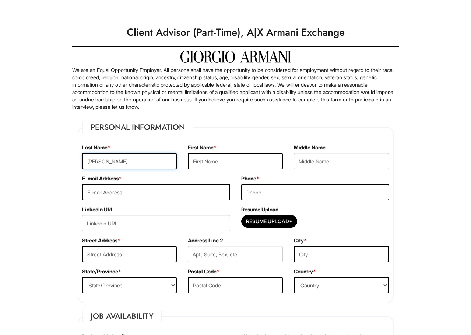
type input "[PERSON_NAME]"
type input "C"
type input "[PERSON_NAME]"
drag, startPoint x: 110, startPoint y: 157, endPoint x: 100, endPoint y: 161, distance: 10.7
click at [95, 157] on input "[PERSON_NAME]" at bounding box center [129, 161] width 95 height 16
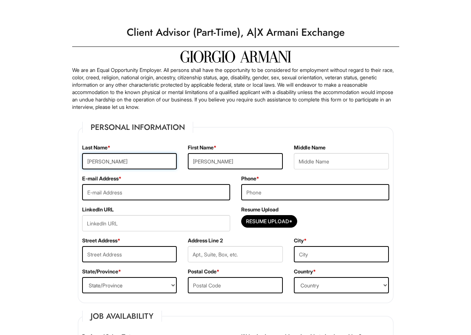
type input "[PERSON_NAME]"
click at [307, 159] on input "Lolrena" at bounding box center [341, 161] width 95 height 16
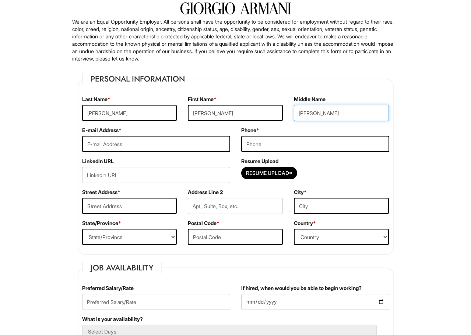
scroll to position [53, 0]
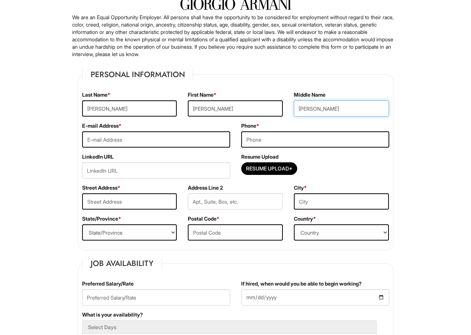
type input "[PERSON_NAME]"
type input "[EMAIL_ADDRESS][DOMAIN_NAME]"
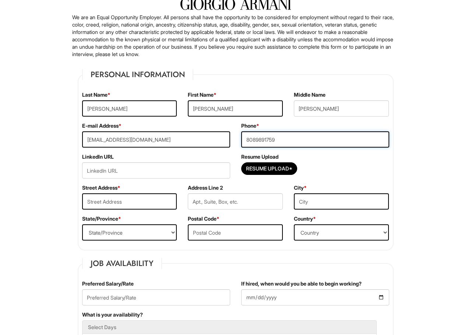
type input "8089891759"
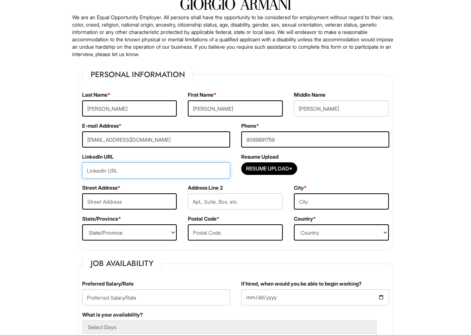
click at [94, 168] on input "url" at bounding box center [156, 170] width 148 height 16
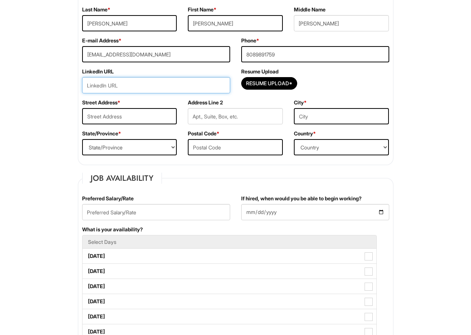
scroll to position [141, 0]
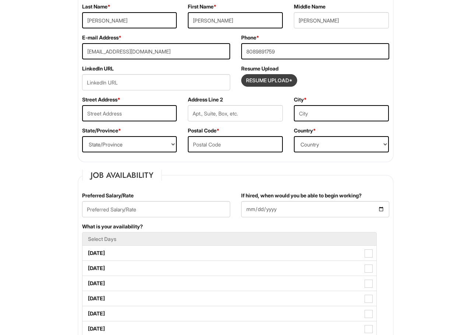
click at [273, 82] on input "Resume Upload*" at bounding box center [269, 80] width 55 height 12
type input "C:\fakepath\[PERSON_NAME] - Retail 2025 Resume HERMES.PDF"
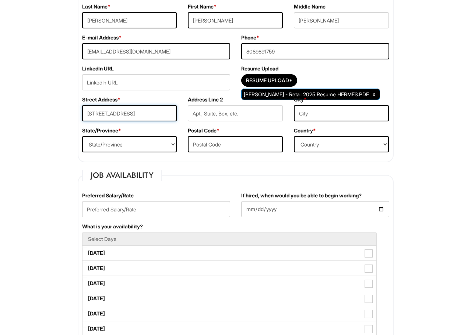
type input "101 Brielle Beacon Ln"
type input "Henderson"
click at [78, 144] on div "State/Province * State/Province ALABAMA ALASKA ARIZONA ARKANSAS CALIFORNIA COLO…" at bounding box center [130, 142] width 106 height 31
select select "NV"
type input "9"
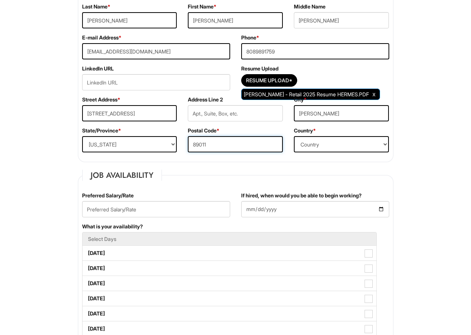
type input "89011"
select select "United States of America"
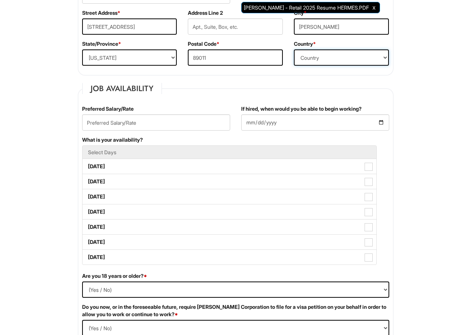
scroll to position [265, 0]
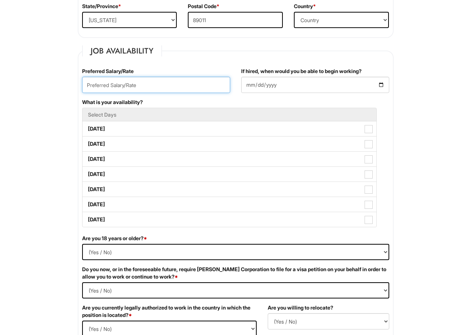
click at [132, 88] on input "text" at bounding box center [156, 85] width 148 height 16
type input "22"
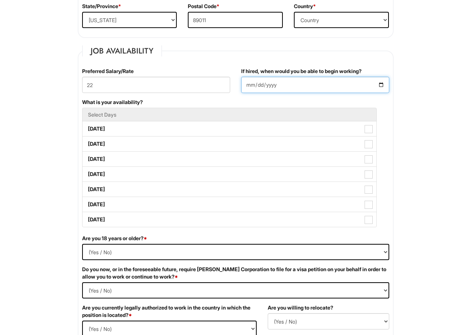
click at [245, 83] on input "If hired, when would you be able to begin working?" at bounding box center [315, 85] width 148 height 16
type input "2025-08-24"
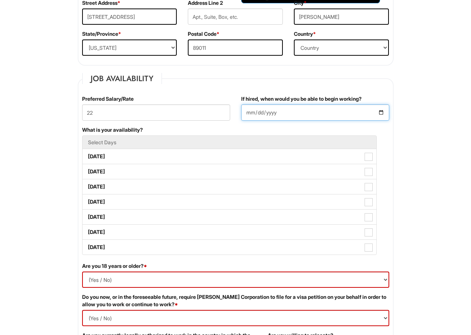
scroll to position [268, 0]
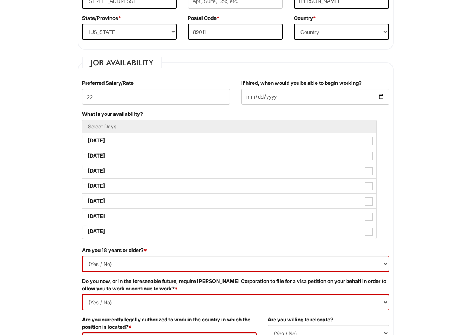
click at [156, 130] on li "Select Days" at bounding box center [229, 126] width 295 height 14
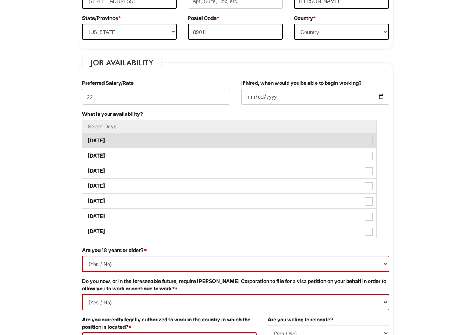
click at [110, 141] on label "Monday" at bounding box center [230, 140] width 294 height 15
click at [87, 139] on Available_Monday "Monday" at bounding box center [85, 137] width 5 height 5
checkbox Available_Monday "true"
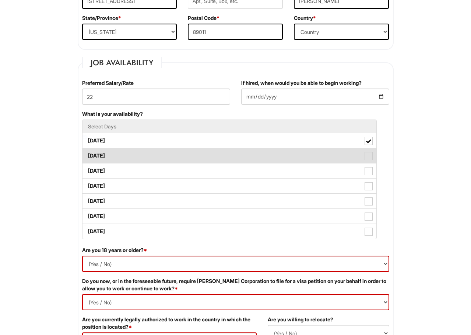
click at [108, 153] on label "Tuesday" at bounding box center [230, 155] width 294 height 15
click at [87, 153] on Available_Tuesday "Tuesday" at bounding box center [85, 152] width 5 height 5
checkbox Available_Tuesday "true"
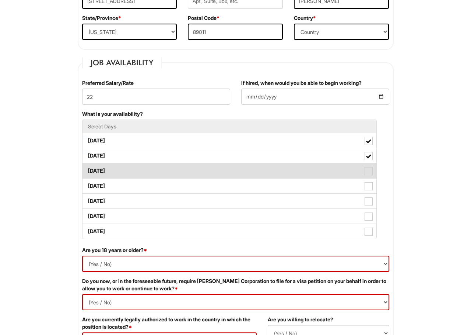
click at [109, 170] on label "Wednesday" at bounding box center [230, 170] width 294 height 15
click at [87, 170] on Available_Wednesday "Wednesday" at bounding box center [85, 167] width 5 height 5
checkbox Available_Wednesday "true"
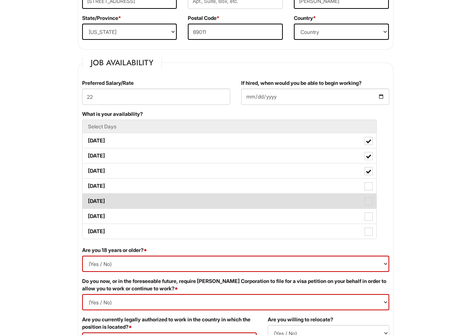
click at [113, 197] on label "Friday" at bounding box center [230, 201] width 294 height 15
click at [87, 197] on Available_Friday "Friday" at bounding box center [85, 197] width 5 height 5
checkbox Available_Friday "true"
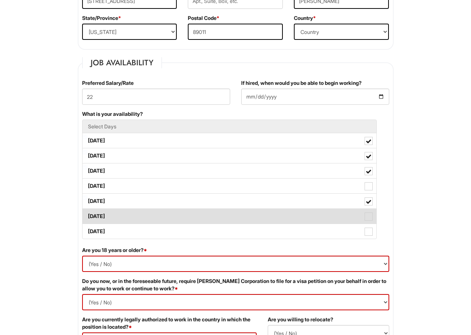
click at [113, 219] on label "Saturday" at bounding box center [230, 216] width 294 height 15
click at [87, 215] on Available_Saturday "Saturday" at bounding box center [85, 212] width 5 height 5
checkbox Available_Saturday "true"
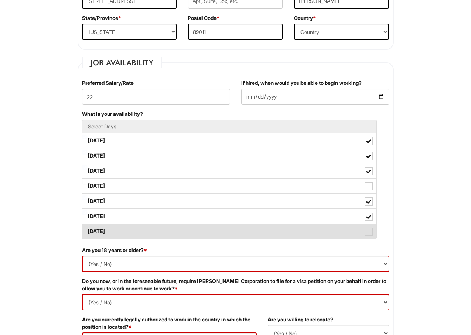
click at [116, 233] on label "Sunday" at bounding box center [230, 231] width 294 height 15
click at [87, 230] on Available_Sunday "Sunday" at bounding box center [85, 227] width 5 height 5
checkbox Available_Sunday "true"
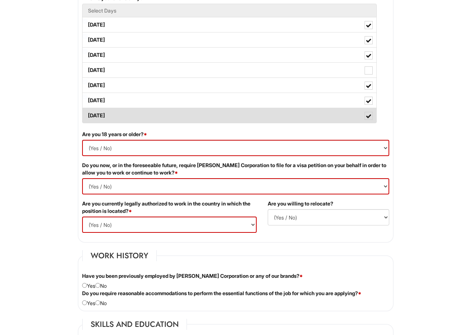
scroll to position [386, 0]
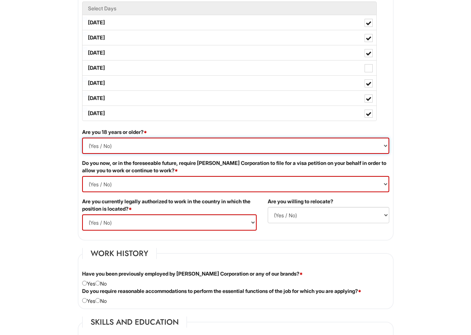
select select "Yes"
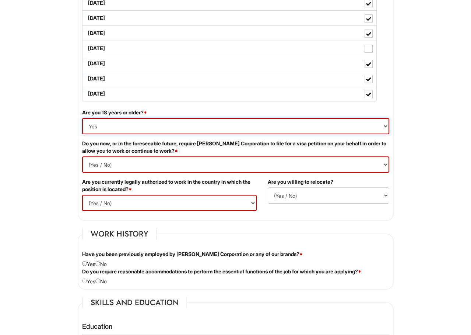
scroll to position [412, 0]
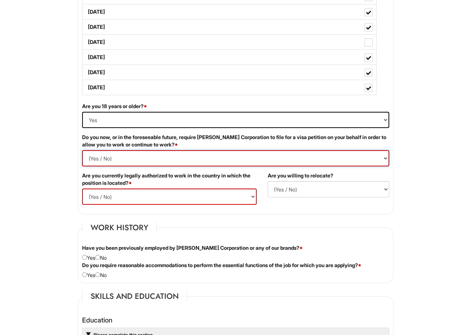
select Required "No"
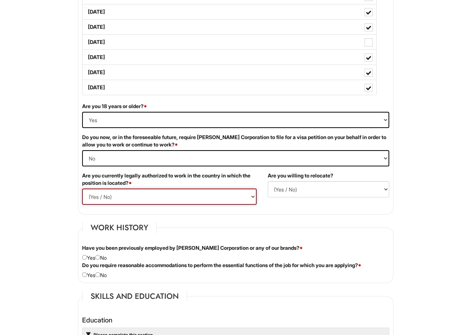
select select "Yes"
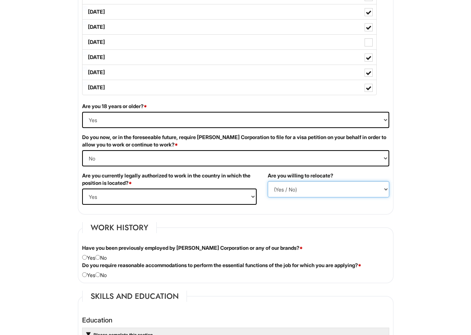
select select "N"
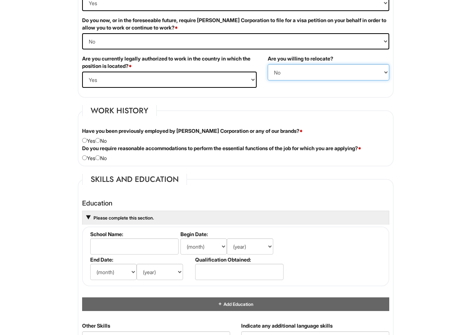
scroll to position [530, 0]
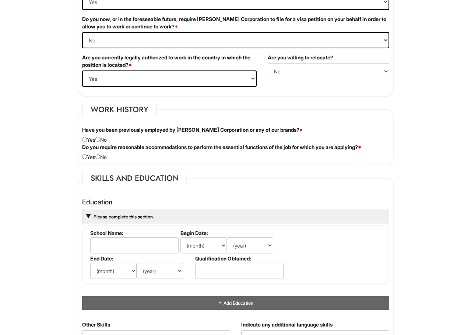
click at [100, 139] on input "radio" at bounding box center [97, 139] width 5 height 5
radio input "true"
click at [102, 156] on div "Do you require reasonable accommodations to perform the essential functions of …" at bounding box center [236, 151] width 318 height 17
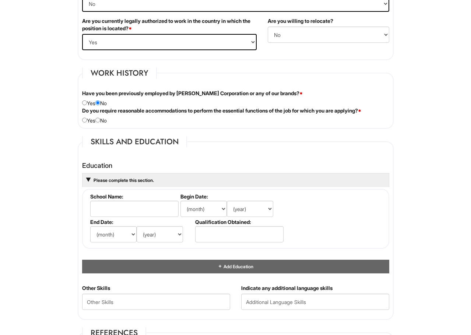
scroll to position [593, 0]
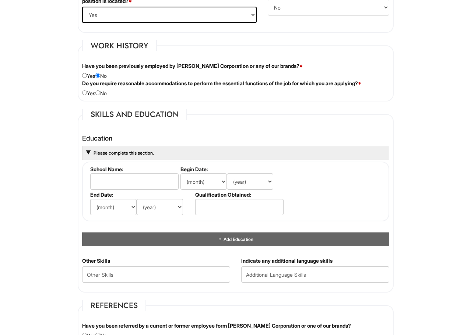
click at [100, 92] on input "radio" at bounding box center [97, 92] width 5 height 5
radio input "true"
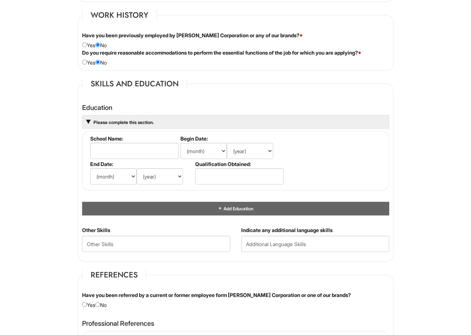
scroll to position [634, 0]
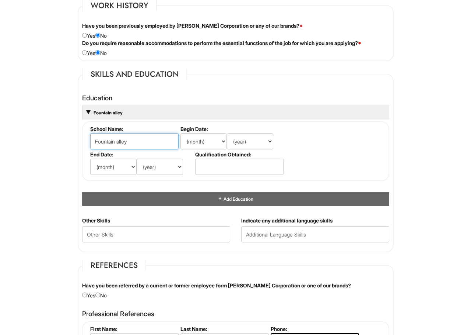
click at [118, 137] on input "Fountain alley" at bounding box center [134, 141] width 88 height 16
type input "Fountain Valley"
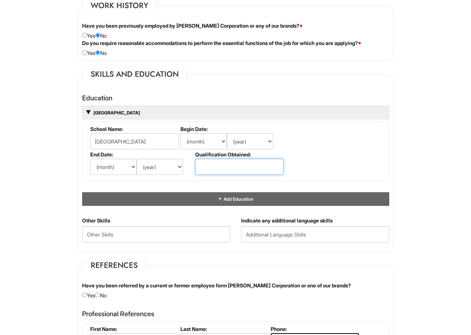
click at [240, 162] on input "text" at bounding box center [239, 166] width 88 height 16
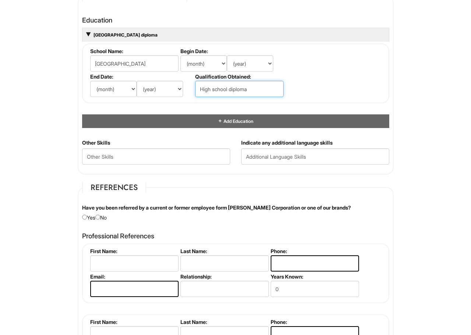
scroll to position [720, 0]
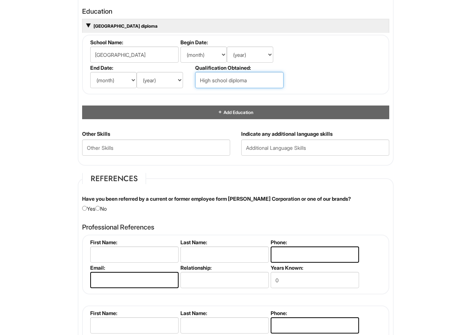
type input "High school diploma"
select select "6"
select select "2008"
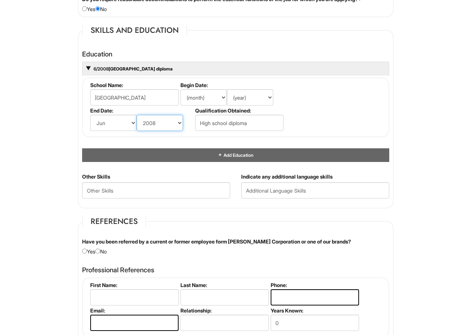
scroll to position [677, 0]
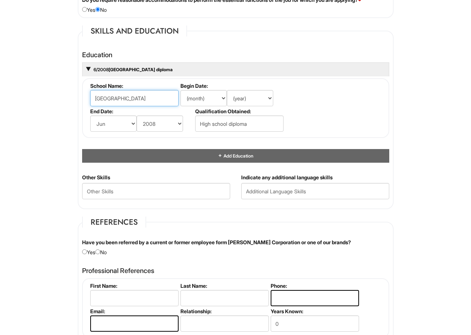
click at [147, 93] on input "Fountain Valley" at bounding box center [134, 98] width 88 height 16
type input "Fountain Valley HS"
select select "8"
select select "2004"
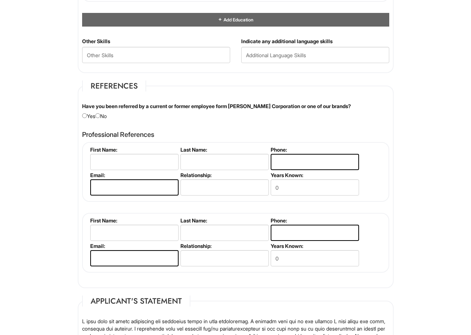
scroll to position [813, 0]
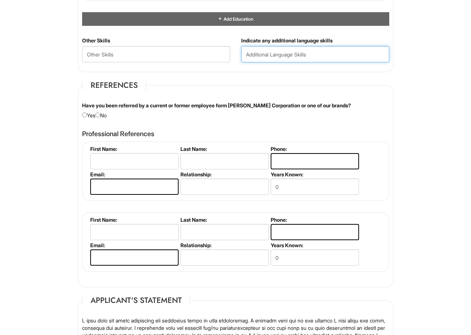
click at [291, 56] on input "text" at bounding box center [315, 54] width 148 height 16
type input "Spanish"
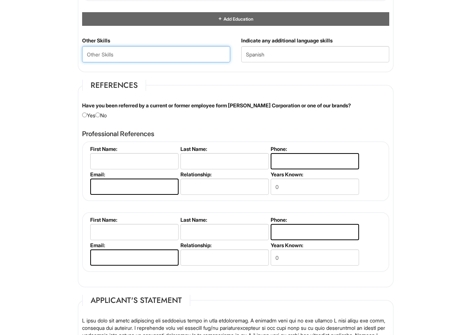
click at [104, 56] on Skills "text" at bounding box center [156, 54] width 148 height 16
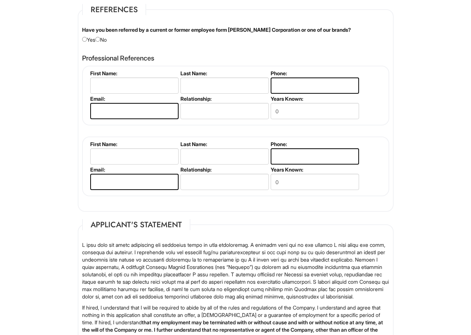
scroll to position [890, 0]
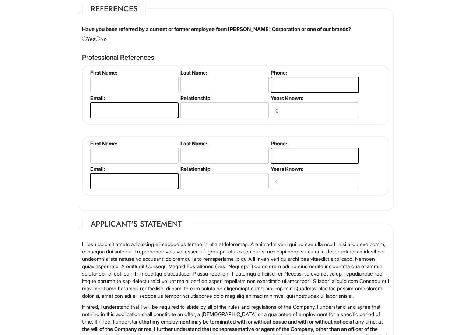
click at [100, 36] on input "radio" at bounding box center [97, 38] width 5 height 5
radio input "true"
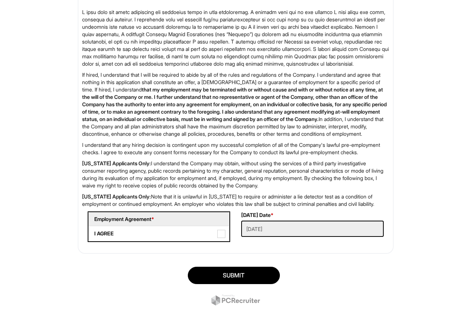
scroll to position [1131, 0]
click at [222, 238] on span at bounding box center [221, 234] width 8 height 8
click at [94, 232] on AGREE "I AGREE" at bounding box center [91, 229] width 5 height 5
checkbox AGREE "true"
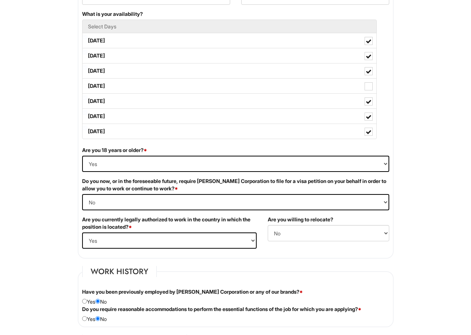
scroll to position [365, 0]
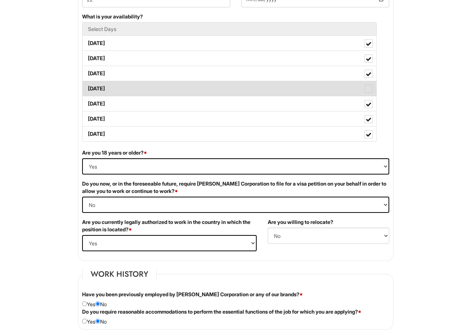
click at [370, 89] on span at bounding box center [369, 89] width 8 height 8
click at [87, 87] on Available_Thursday "Thursday" at bounding box center [85, 85] width 5 height 5
checkbox Available_Thursday "true"
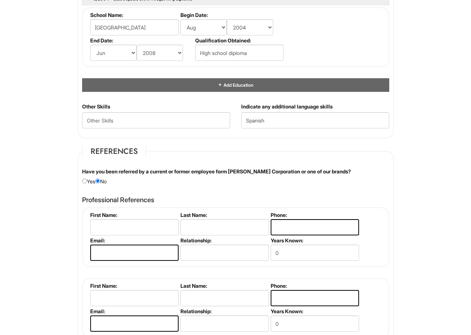
scroll to position [749, 0]
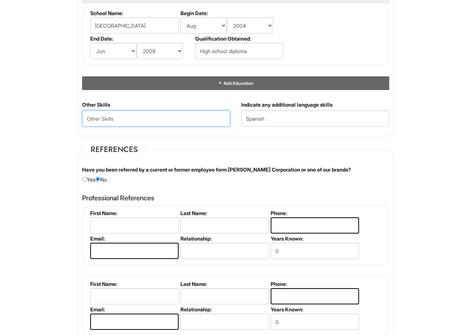
click at [132, 112] on Skills "text" at bounding box center [156, 118] width 148 height 16
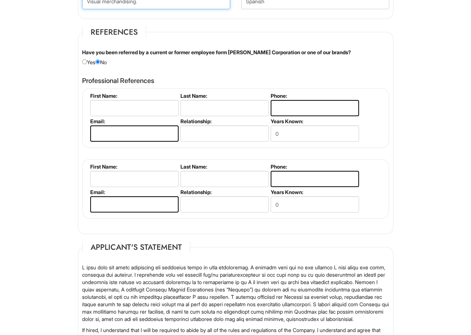
scroll to position [884, 0]
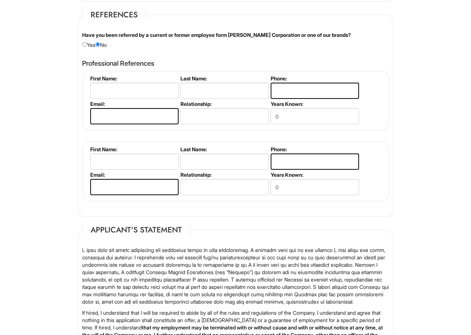
type Skills "Visual merchandising."
click at [144, 83] on input "Angeli Alegado" at bounding box center [134, 91] width 88 height 16
click at [149, 87] on input "Angeli Alegado" at bounding box center [134, 91] width 88 height 16
type input "Angeli"
click at [212, 87] on input "text" at bounding box center [225, 91] width 88 height 16
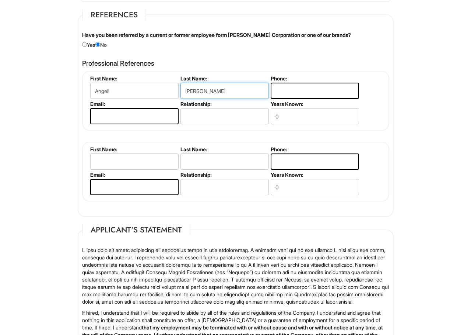
type input "Felix"
type input "8087210632"
click at [146, 122] on li "Email:" at bounding box center [133, 113] width 90 height 25
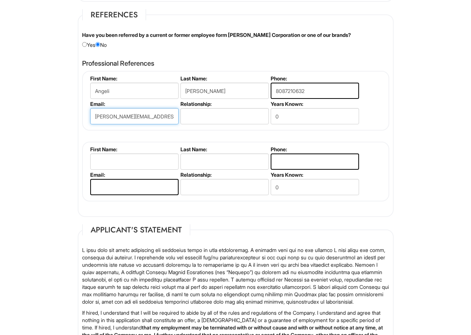
type input "a.felix@marcjacobs.com"
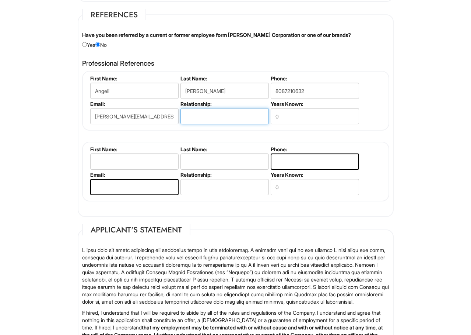
type input "f"
click at [207, 112] on input "Former assistant manager" at bounding box center [225, 116] width 88 height 16
click at [234, 112] on input "Former Assistant manager" at bounding box center [225, 116] width 88 height 16
type input "Former Assistant Manager"
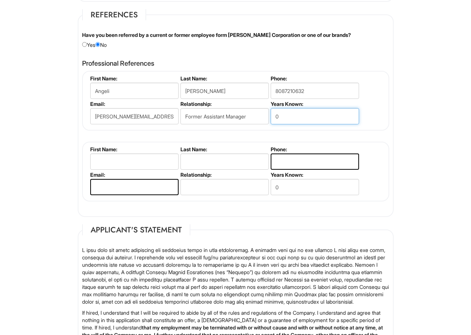
click at [284, 113] on input "0" at bounding box center [315, 116] width 88 height 16
type input "10"
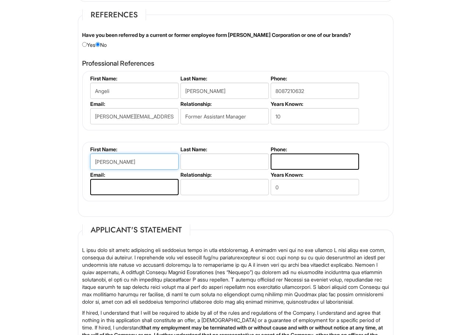
type input "Marco"
type input "Salacup"
type input "marksalacup@yahoo.com"
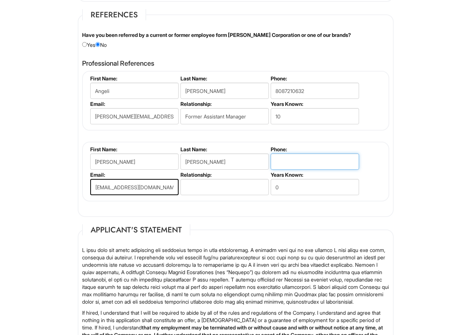
click at [305, 159] on input "tel" at bounding box center [315, 161] width 88 height 16
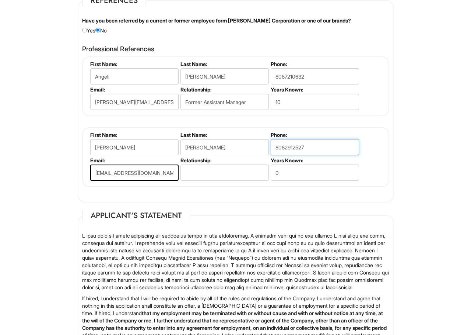
type input "8082912527"
click at [237, 170] on input "text" at bounding box center [225, 172] width 88 height 16
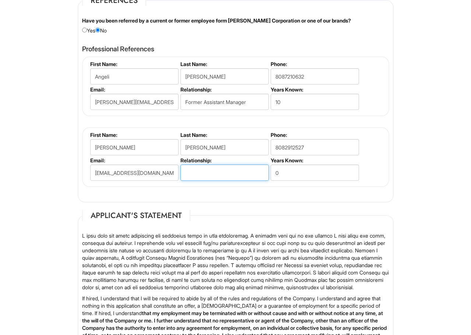
type input "M"
type input "Store Manager"
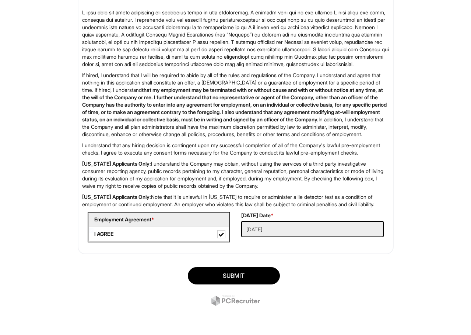
scroll to position [1134, 0]
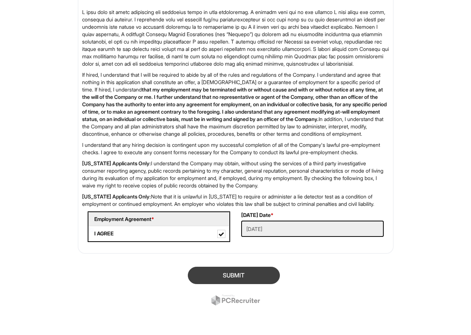
type input "10"
click at [249, 284] on button "SUBMIT" at bounding box center [234, 274] width 92 height 17
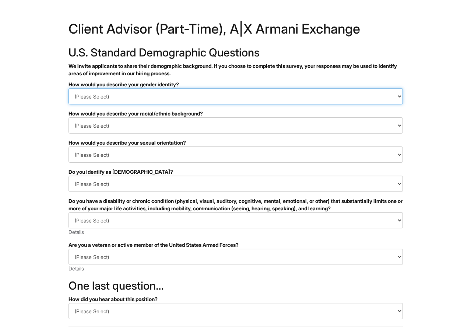
select select "Woman"
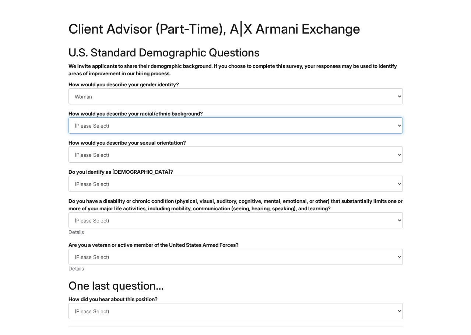
select select "Hispanic, Latinx or of Spanish Origin"
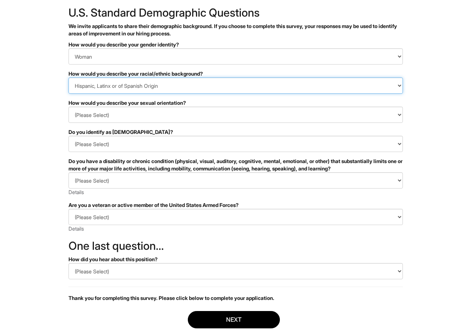
scroll to position [43, 0]
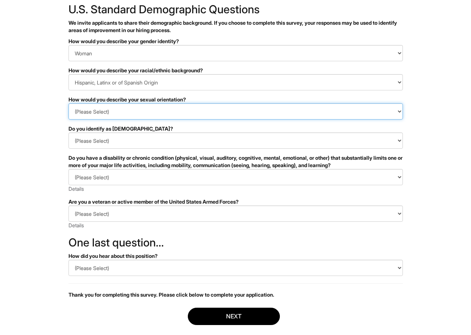
select select "Heterosexual"
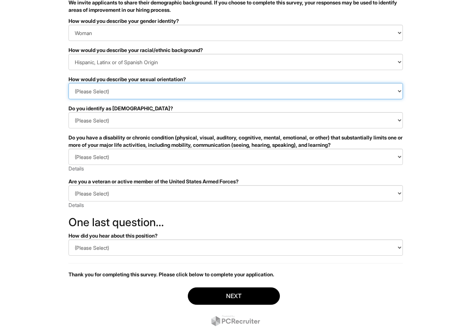
scroll to position [76, 0]
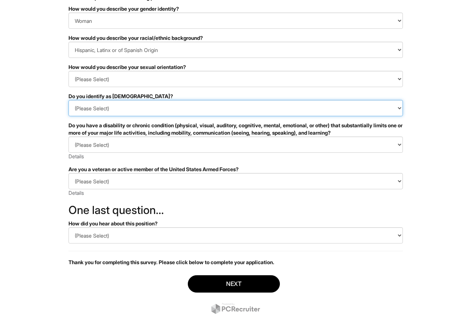
select select "No"
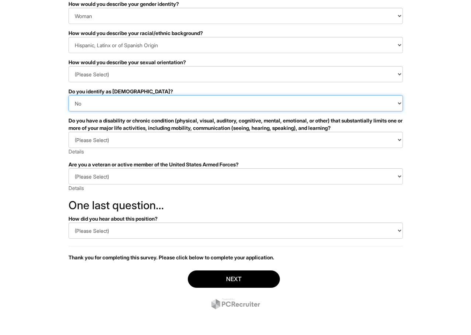
scroll to position [80, 0]
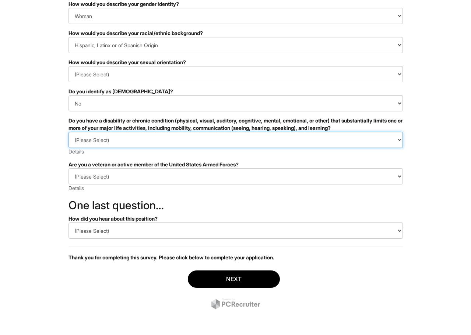
select select "NO, I DON'T HAVE A DISABILITY"
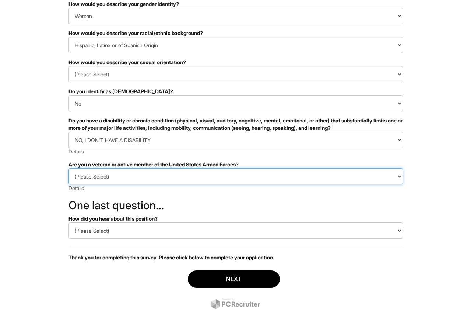
select select "I AM NOT A PROTECTED VETERAN"
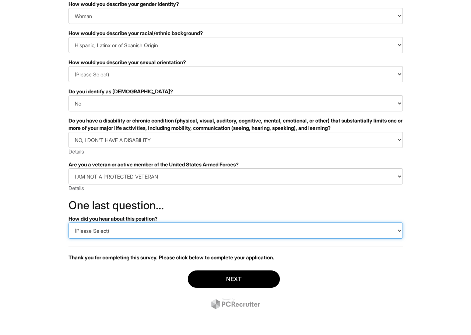
select select "LinkedIn"
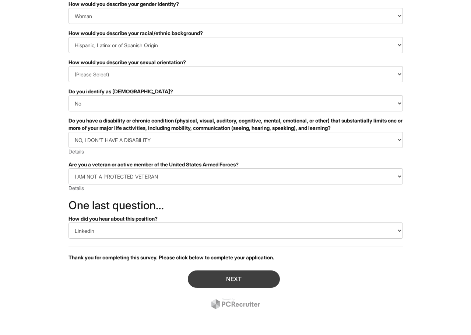
click at [270, 279] on button "Next" at bounding box center [234, 278] width 92 height 17
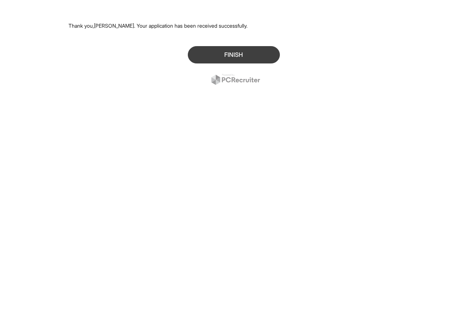
click at [260, 61] on button "Finish" at bounding box center [234, 54] width 92 height 17
